Goal: Transaction & Acquisition: Book appointment/travel/reservation

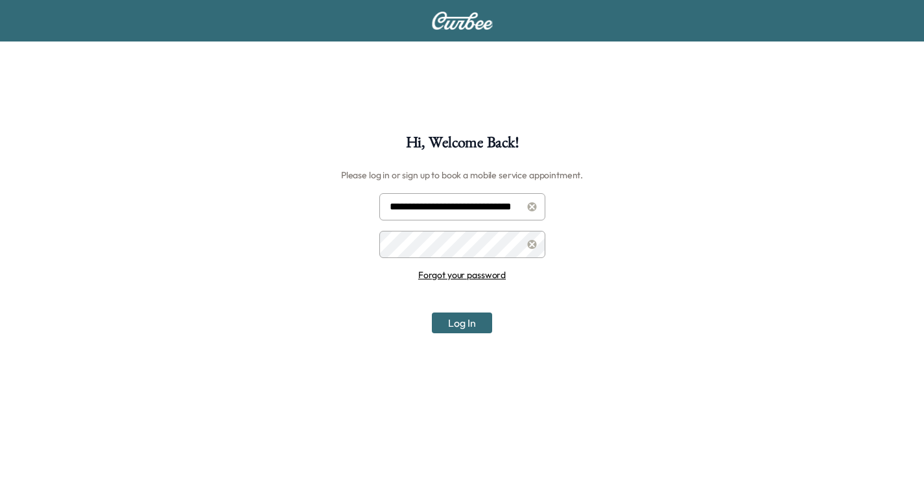
click at [466, 210] on input "**********" at bounding box center [462, 206] width 166 height 27
type input "**********"
click at [467, 320] on button "Log In" at bounding box center [462, 323] width 60 height 21
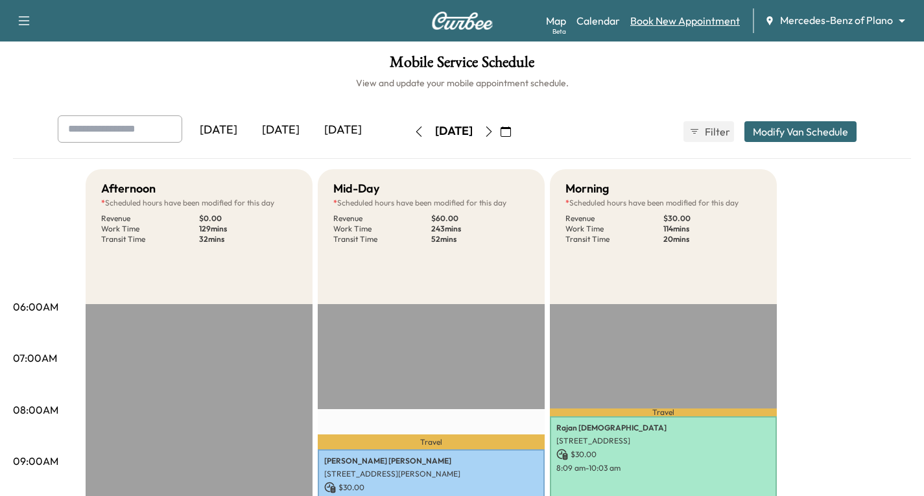
click at [668, 27] on link "Book New Appointment" at bounding box center [686, 21] width 110 height 16
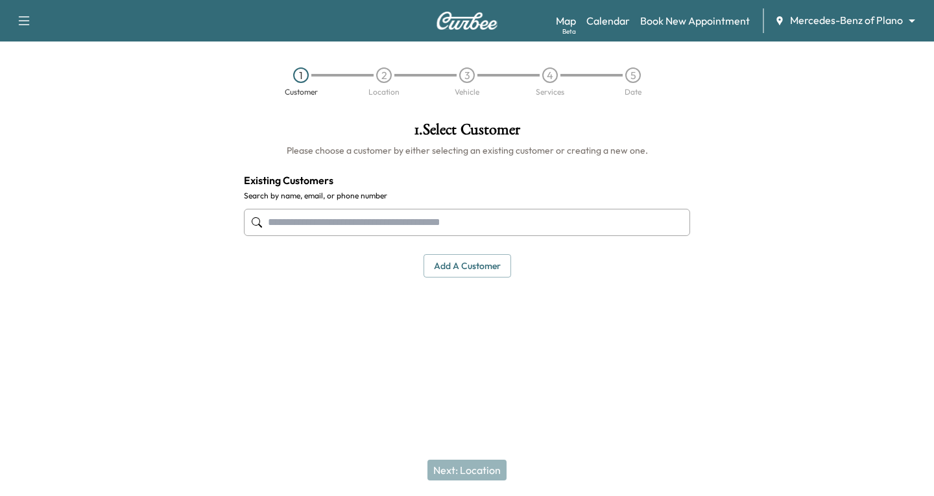
click at [271, 228] on input "text" at bounding box center [467, 222] width 446 height 27
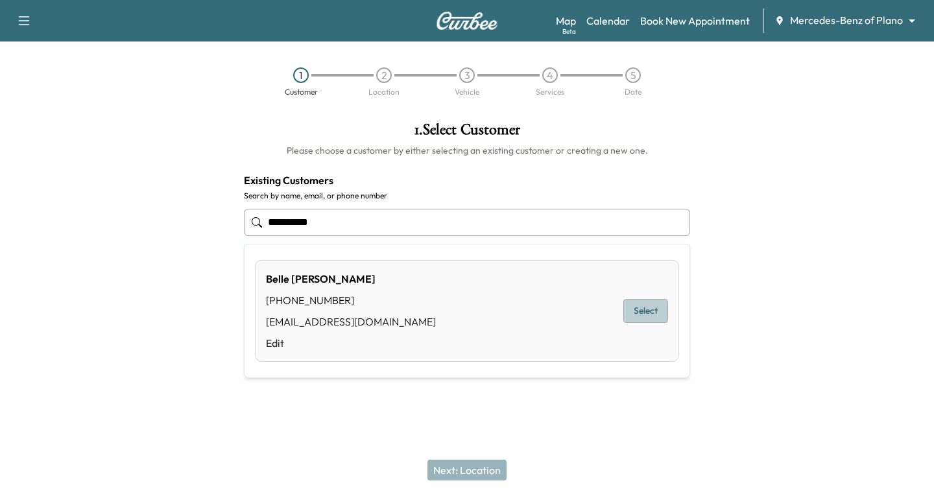
click at [646, 312] on button "Select" at bounding box center [645, 311] width 45 height 24
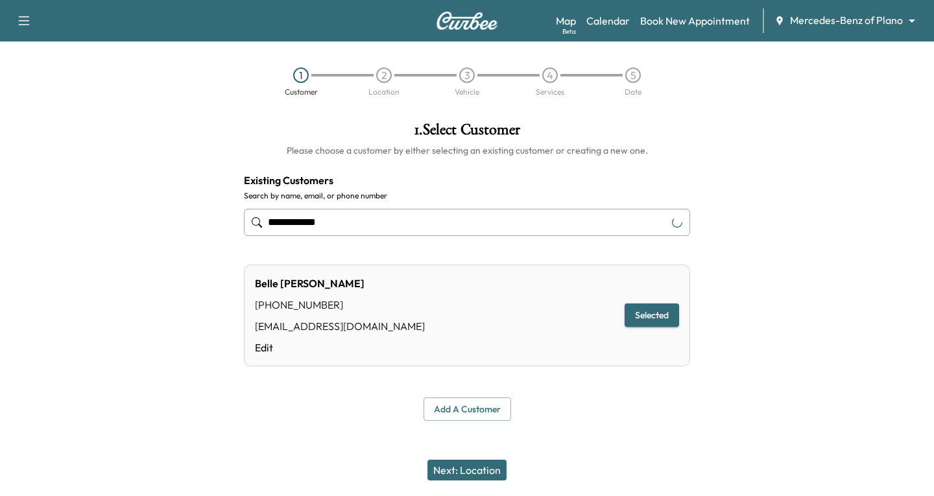
type input "**********"
click at [479, 470] on button "Next: Location" at bounding box center [467, 470] width 79 height 21
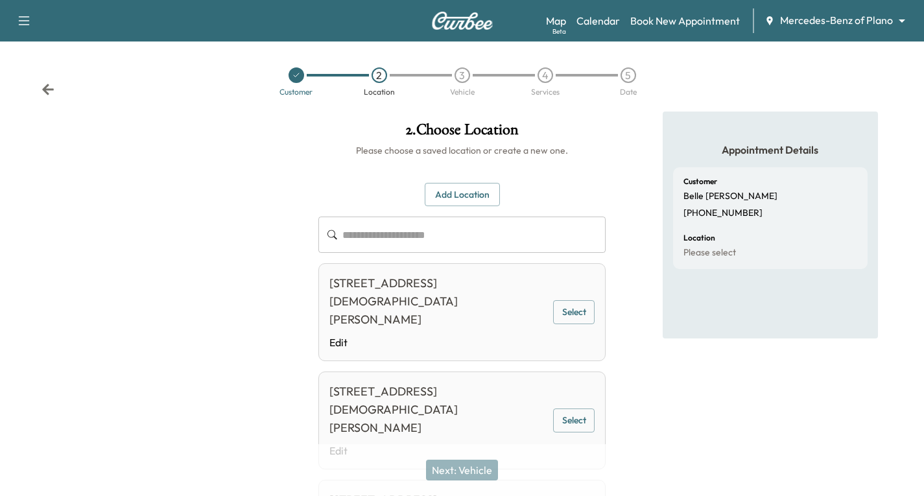
click at [576, 300] on button "Select" at bounding box center [574, 312] width 42 height 24
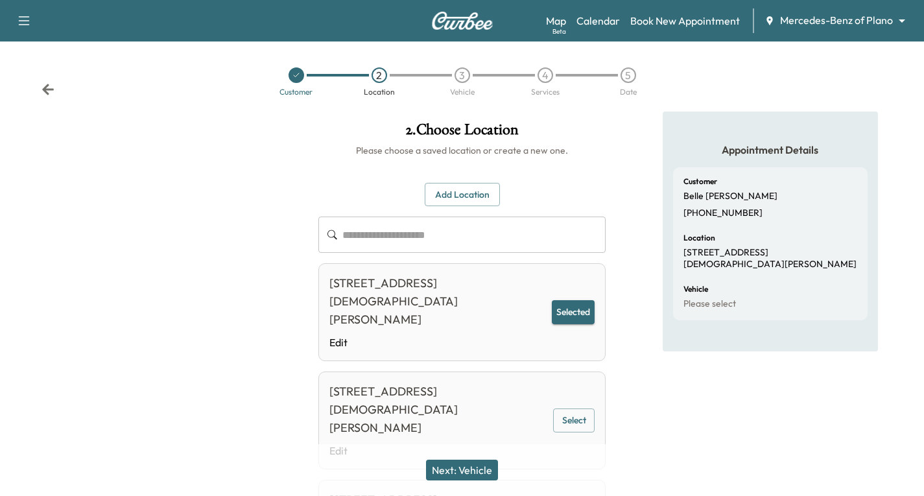
click at [466, 467] on button "Next: Vehicle" at bounding box center [462, 470] width 72 height 21
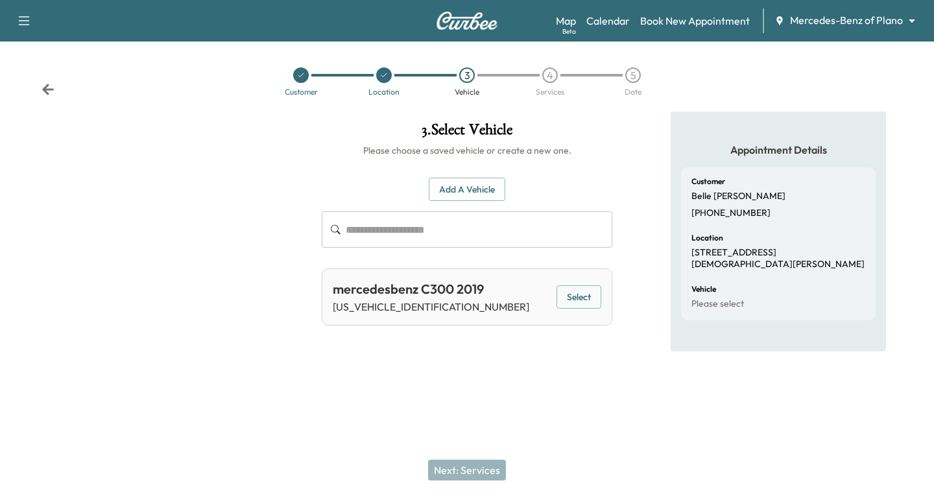
click at [581, 295] on button "Select" at bounding box center [579, 297] width 45 height 24
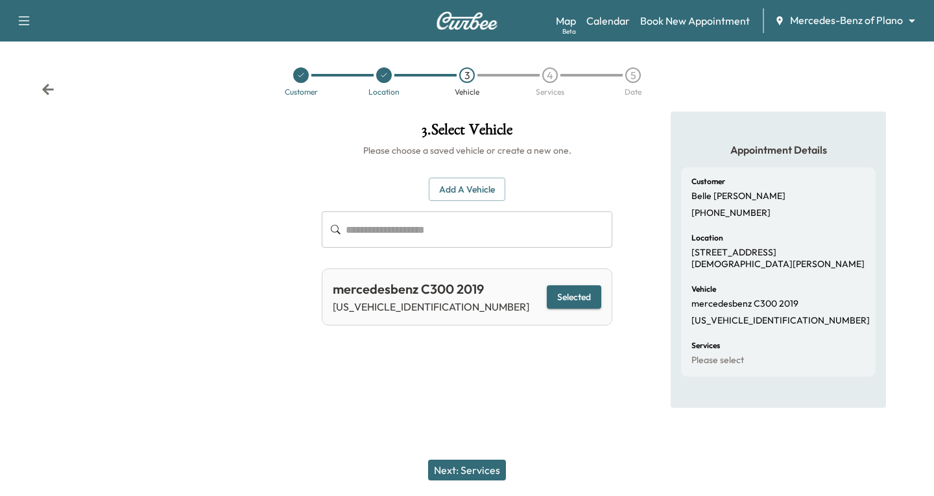
click at [474, 477] on button "Next: Services" at bounding box center [467, 470] width 78 height 21
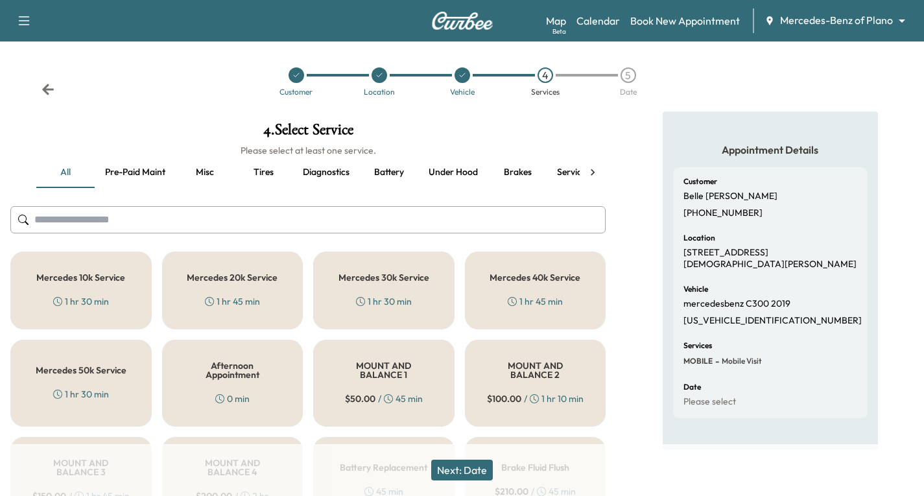
click at [554, 289] on div "Mercedes 40k Service 1 hr 45 min" at bounding box center [535, 291] width 141 height 78
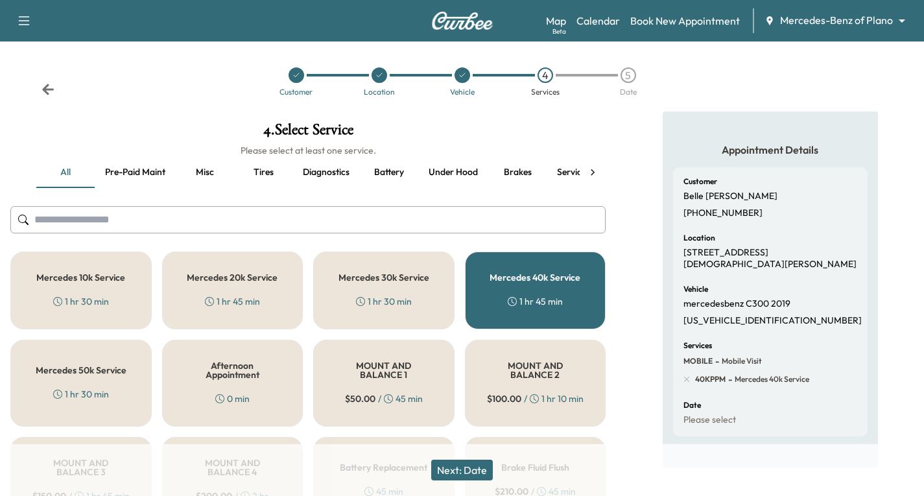
click at [481, 468] on button "Next: Date" at bounding box center [462, 470] width 62 height 21
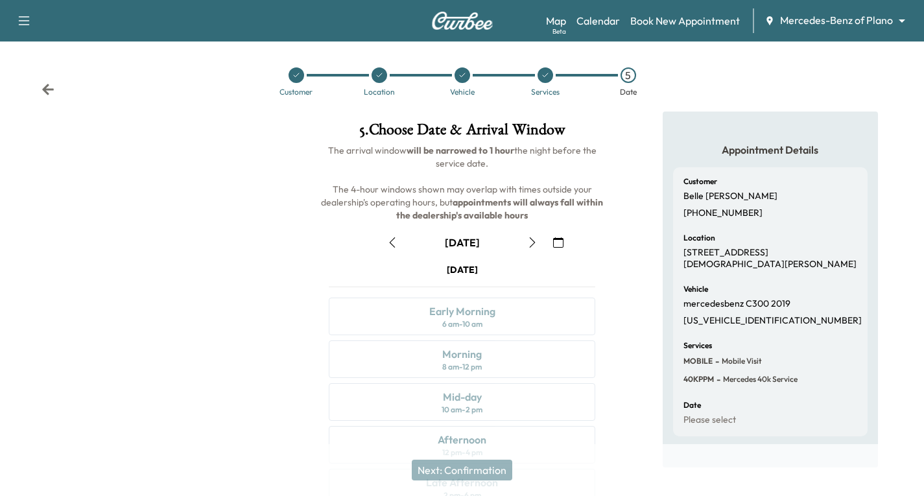
click at [559, 242] on icon "button" at bounding box center [558, 242] width 10 height 10
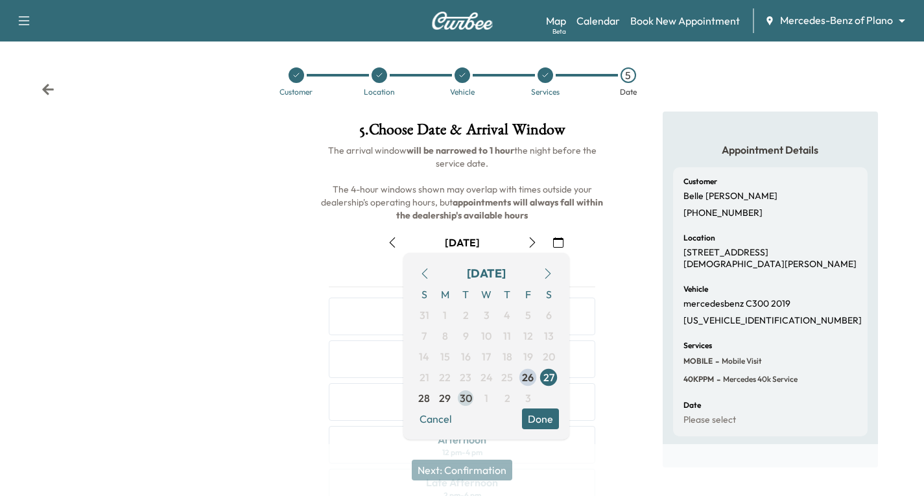
click at [463, 398] on span "30" at bounding box center [466, 399] width 12 height 16
click at [533, 420] on button "Done" at bounding box center [540, 419] width 37 height 21
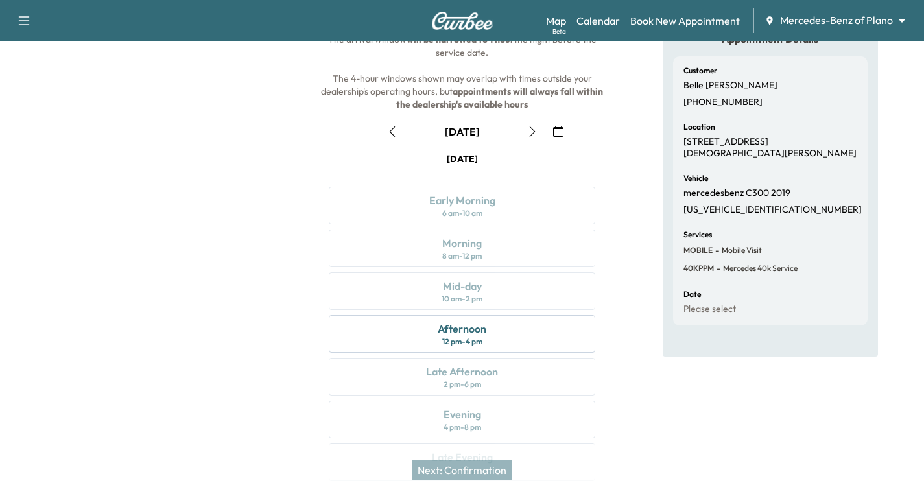
scroll to position [88, 0]
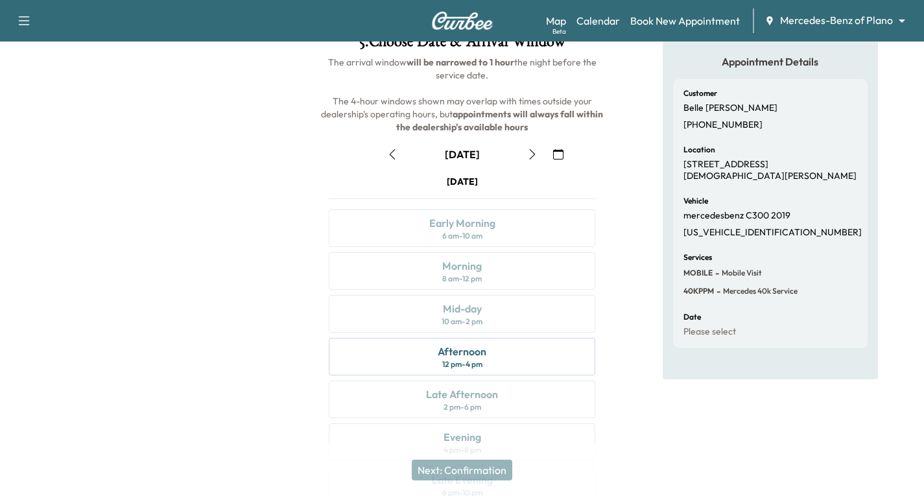
click at [530, 159] on icon "button" at bounding box center [532, 154] width 6 height 10
click at [533, 156] on icon "button" at bounding box center [532, 154] width 6 height 10
click at [387, 153] on icon "button" at bounding box center [392, 154] width 10 height 10
click at [514, 359] on div "Afternoon 12 pm - 4 pm" at bounding box center [462, 357] width 267 height 38
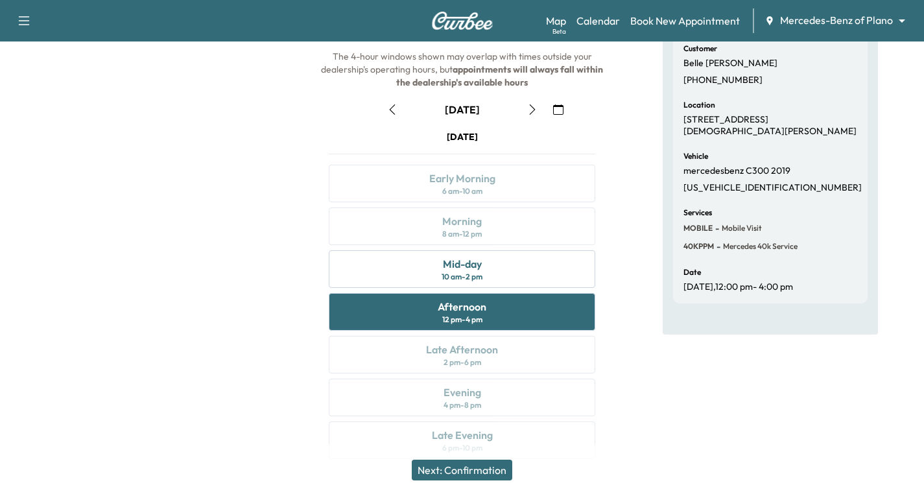
scroll to position [153, 0]
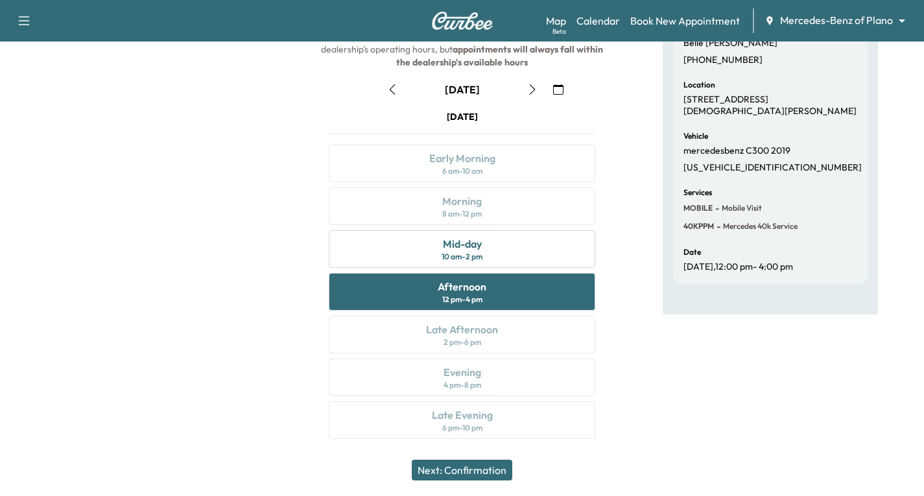
click at [492, 468] on button "Next: Confirmation" at bounding box center [462, 470] width 101 height 21
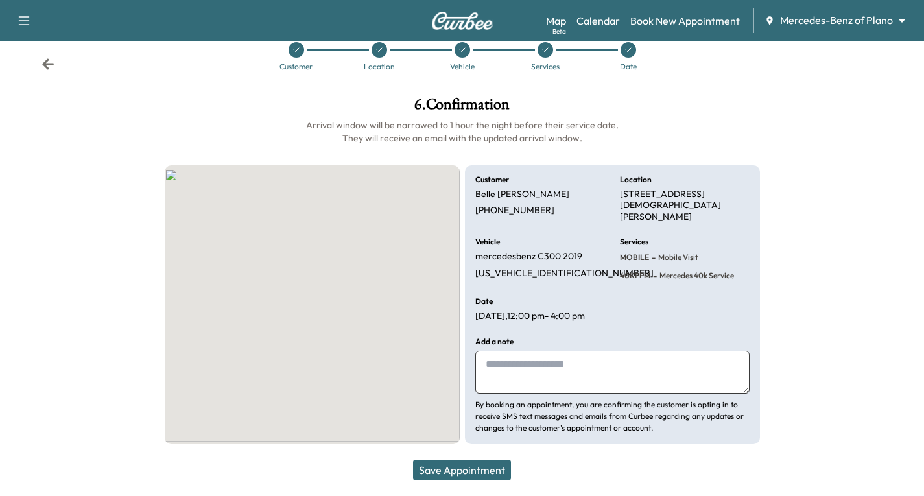
scroll to position [19, 0]
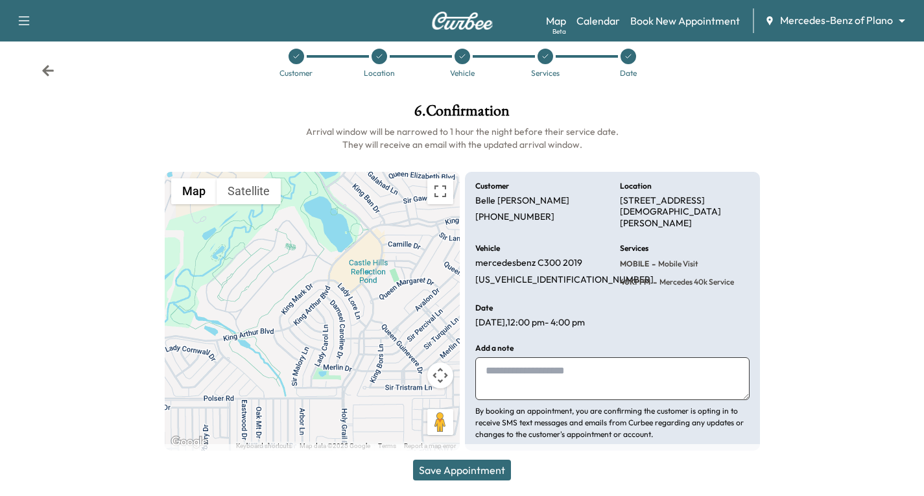
click at [495, 467] on button "Save Appointment" at bounding box center [462, 470] width 98 height 21
